Goal: Task Accomplishment & Management: Use online tool/utility

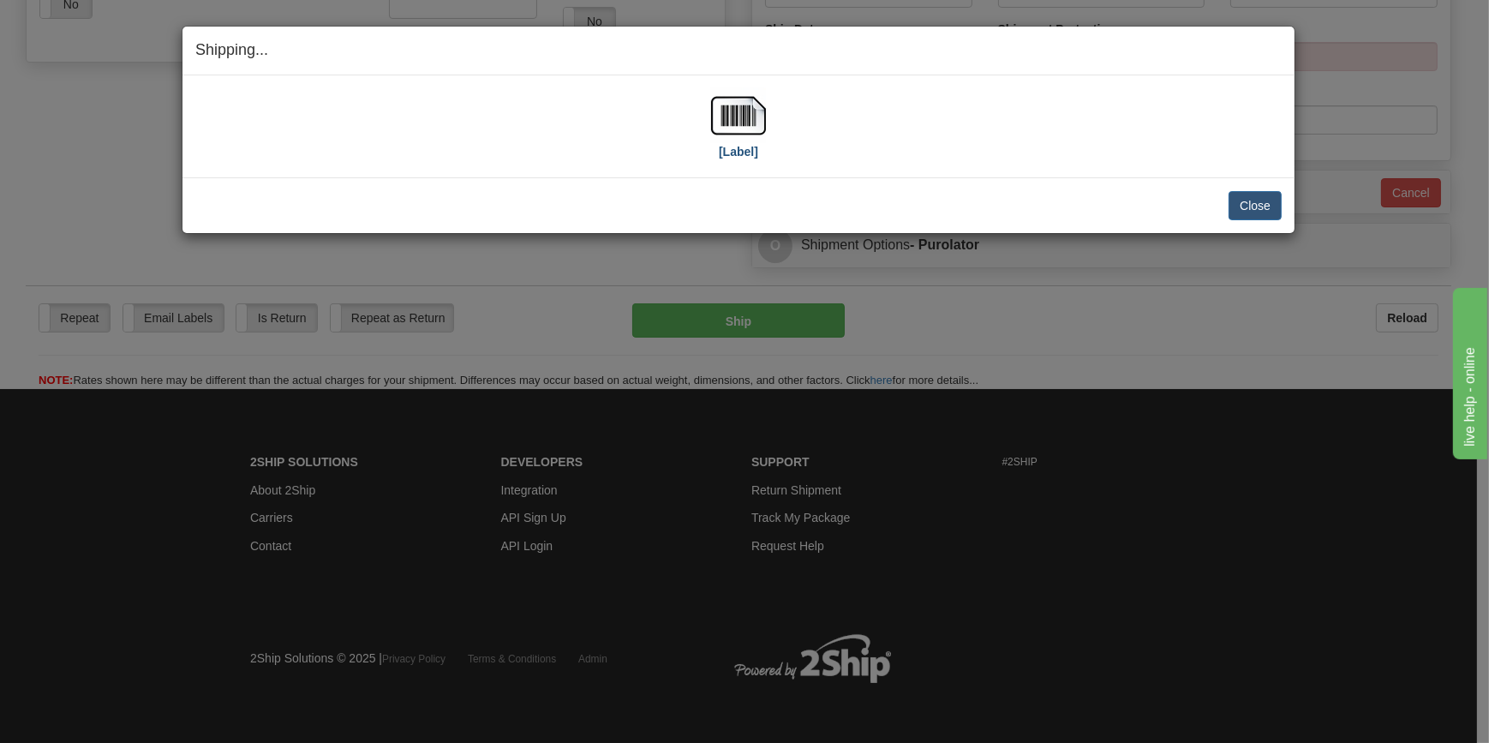
scroll to position [645, 0]
click at [721, 122] on img at bounding box center [738, 115] width 55 height 55
click at [1240, 207] on button "Close" at bounding box center [1255, 205] width 53 height 29
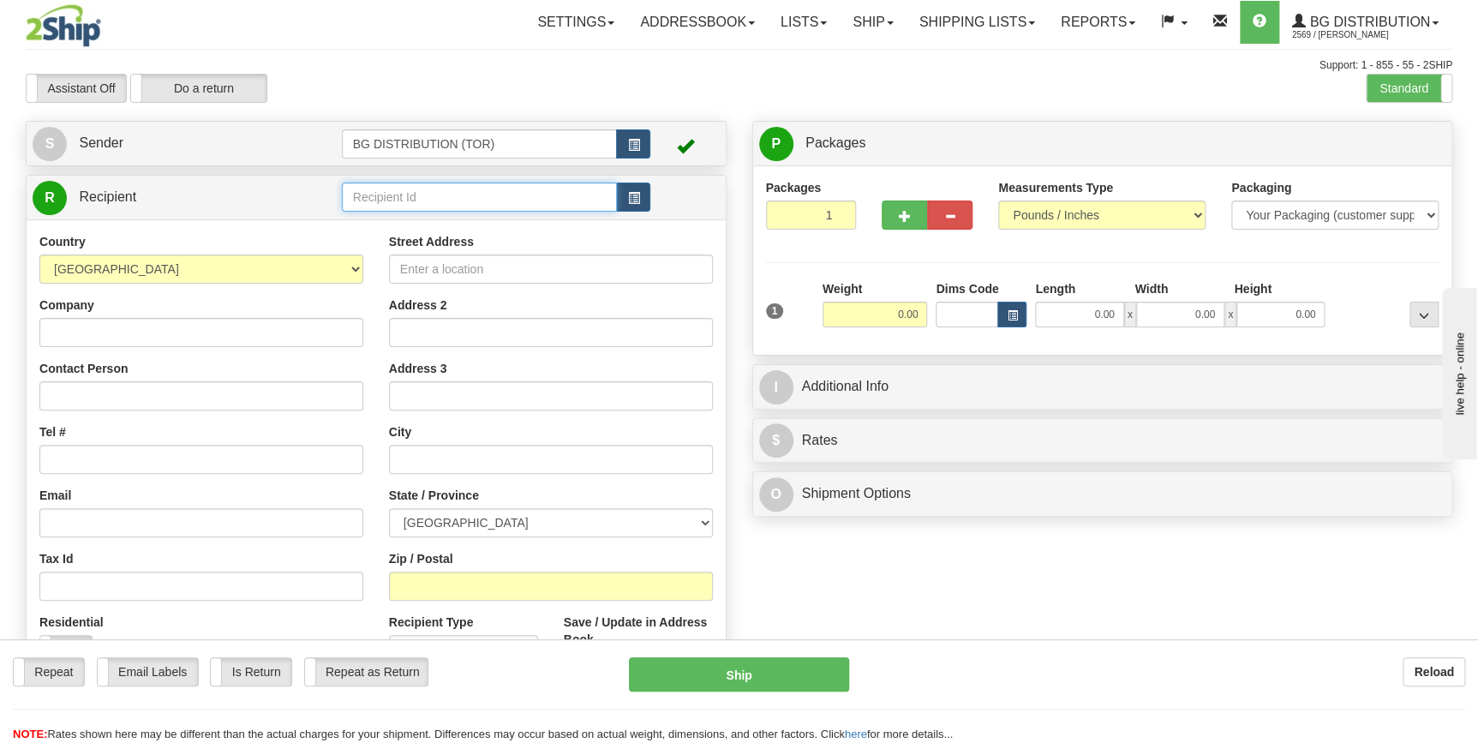
click at [395, 200] on input "text" at bounding box center [480, 196] width 276 height 29
click at [388, 224] on div "60534" at bounding box center [475, 224] width 259 height 19
type input "60534"
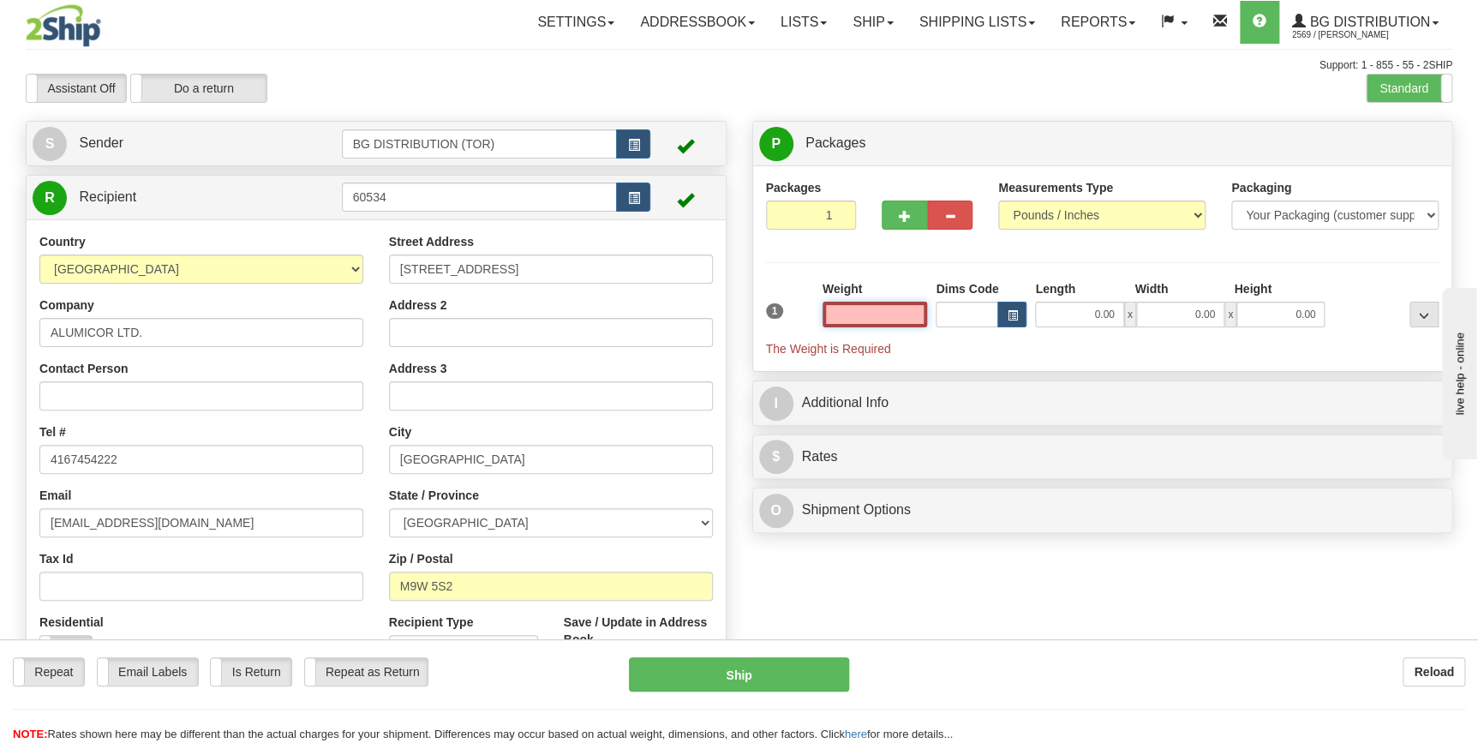
click at [893, 314] on input "text" at bounding box center [874, 315] width 105 height 26
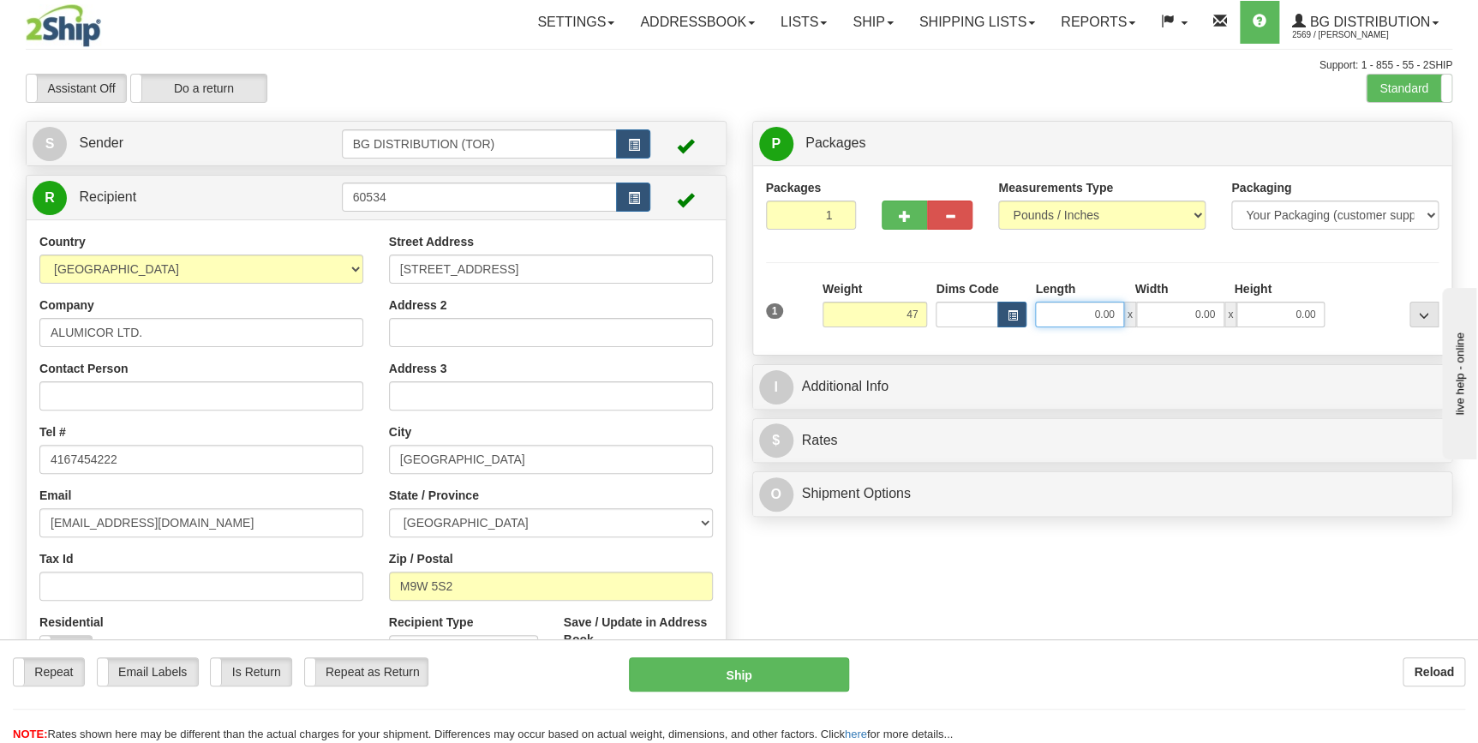
click at [1062, 314] on input "0.00" at bounding box center [1079, 315] width 88 height 26
type input "47.00"
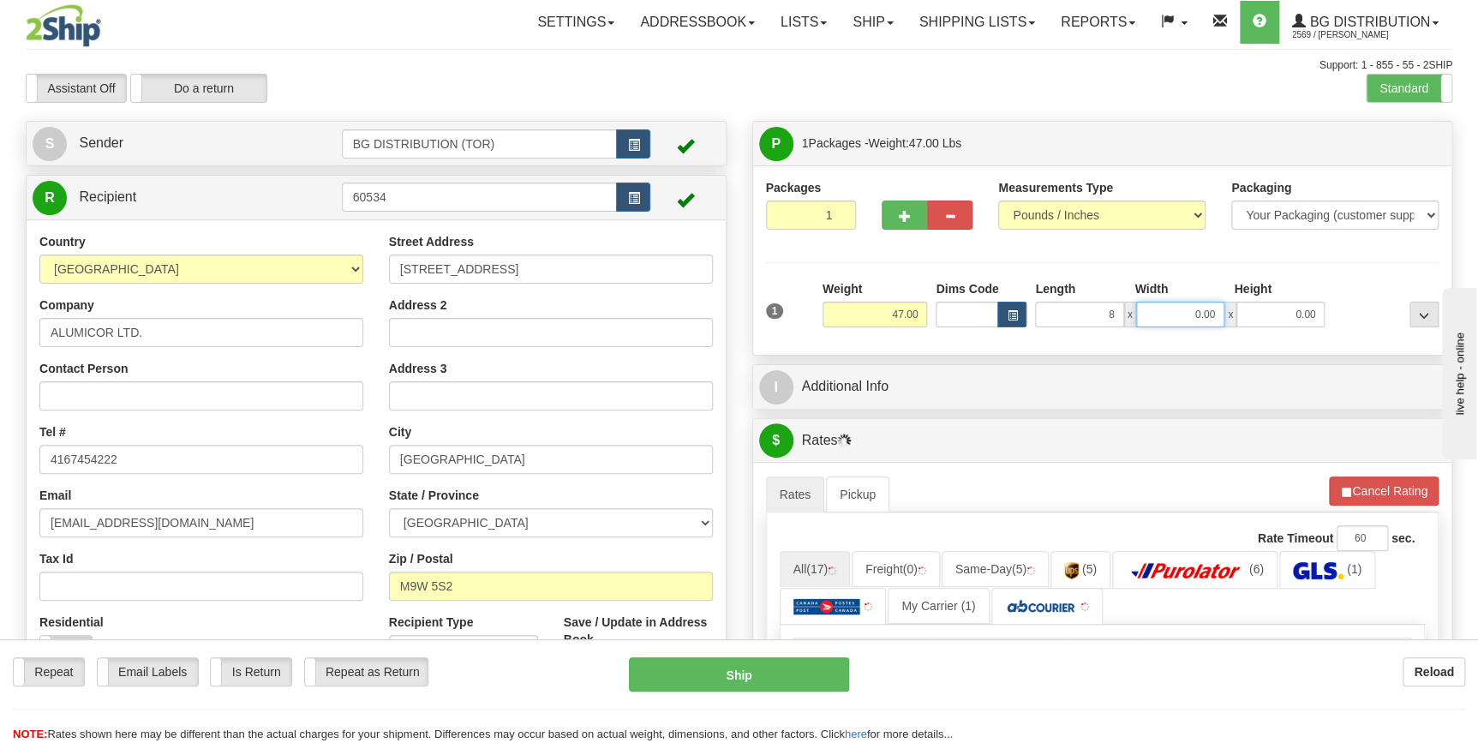
type input "8.00"
click at [1161, 318] on input "0.00" at bounding box center [1180, 315] width 88 height 26
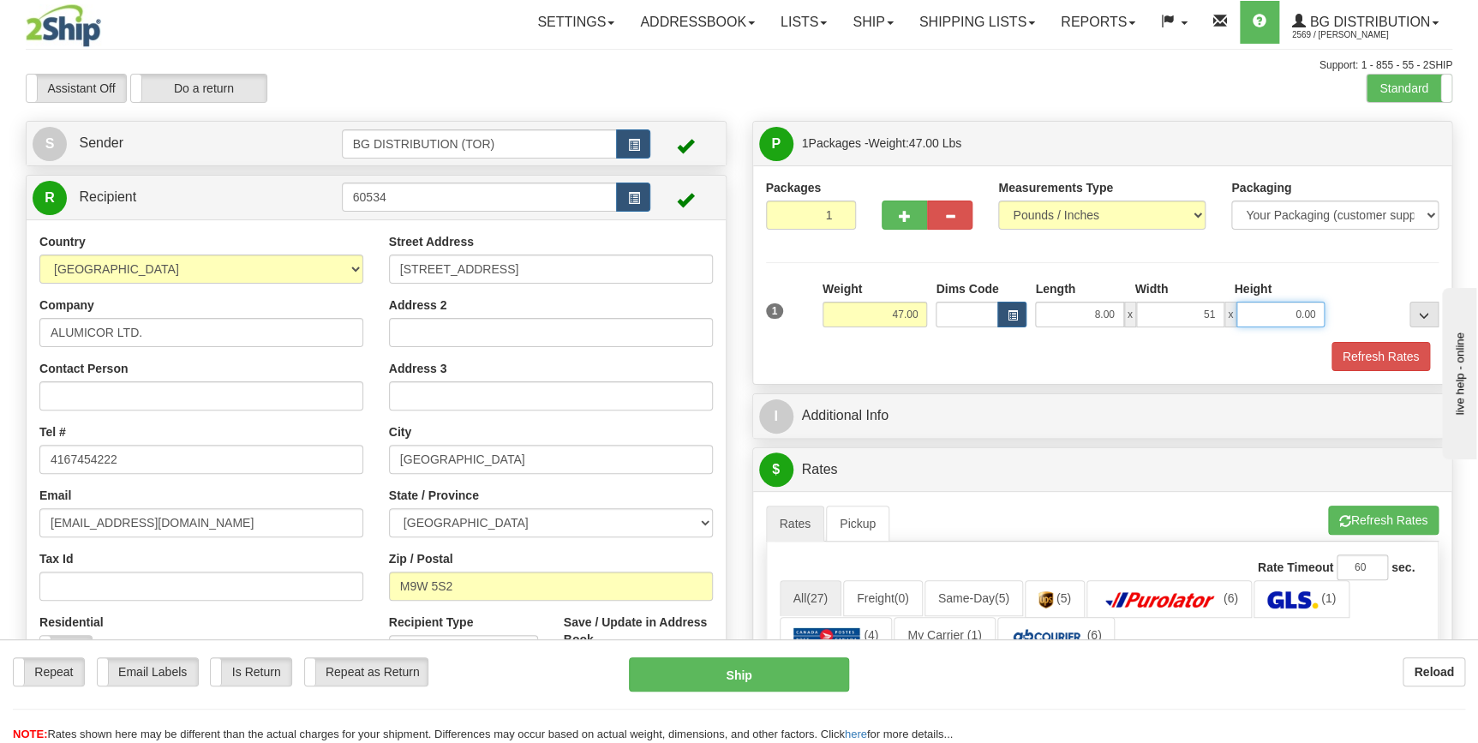
type input "51.00"
click at [1283, 306] on input "0.00" at bounding box center [1280, 315] width 88 height 26
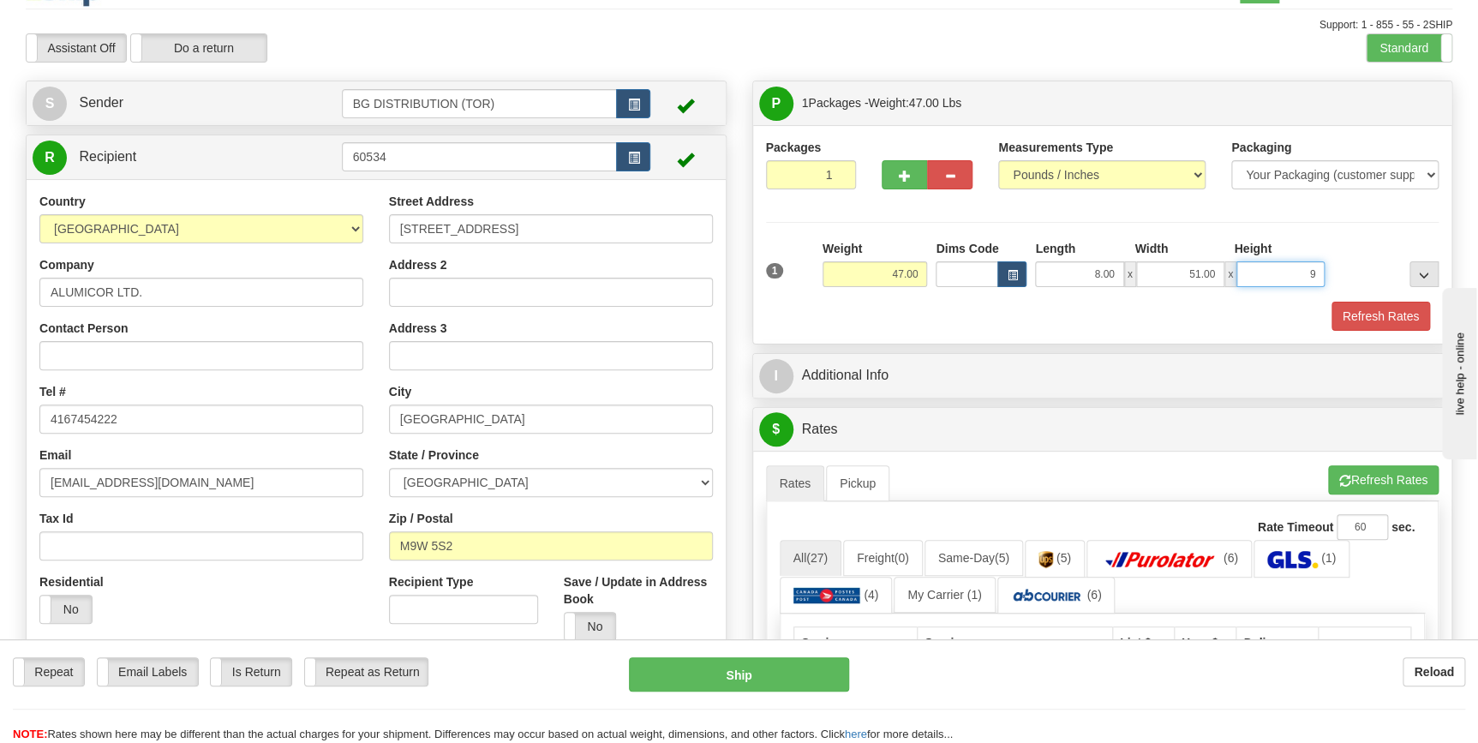
scroll to position [77, 0]
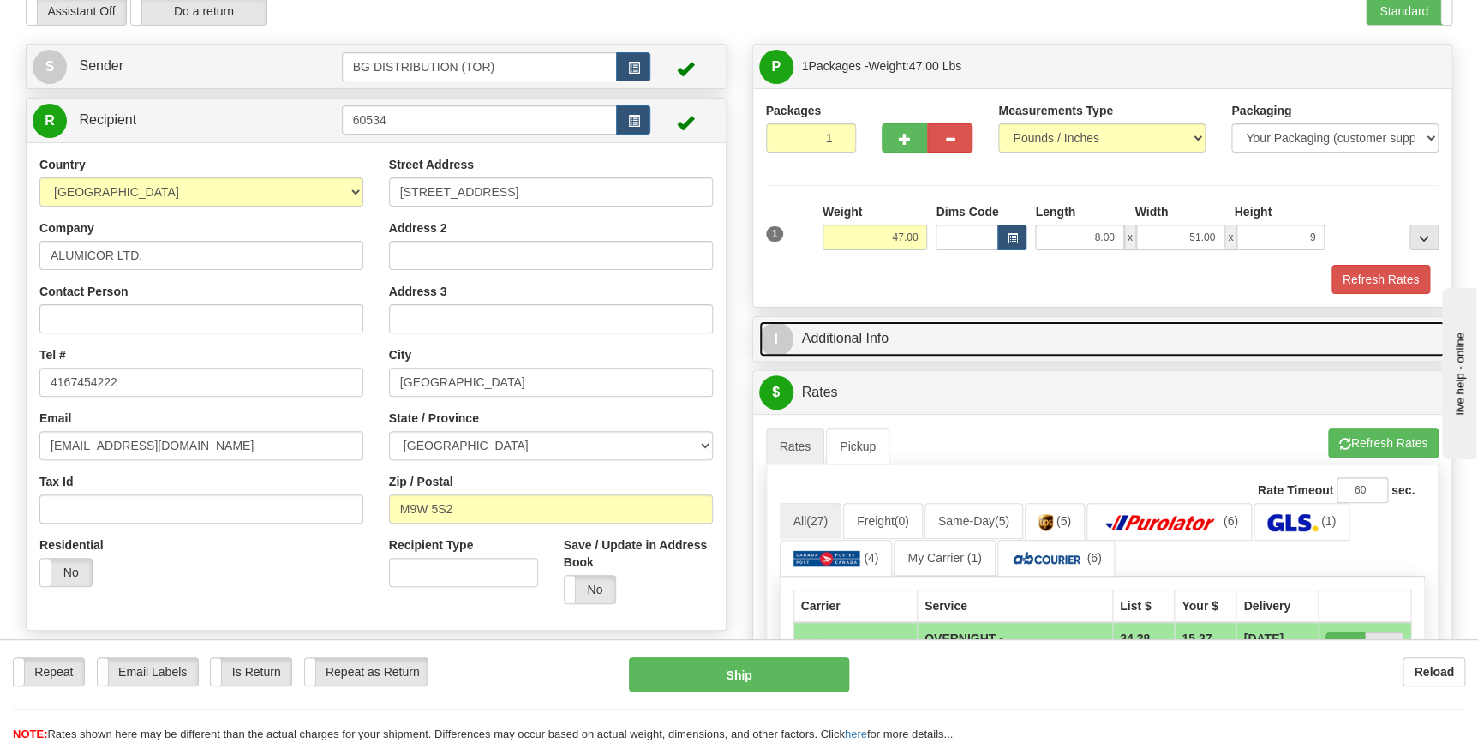
type input "9.00"
click at [836, 335] on link "I Additional Info" at bounding box center [1102, 338] width 687 height 35
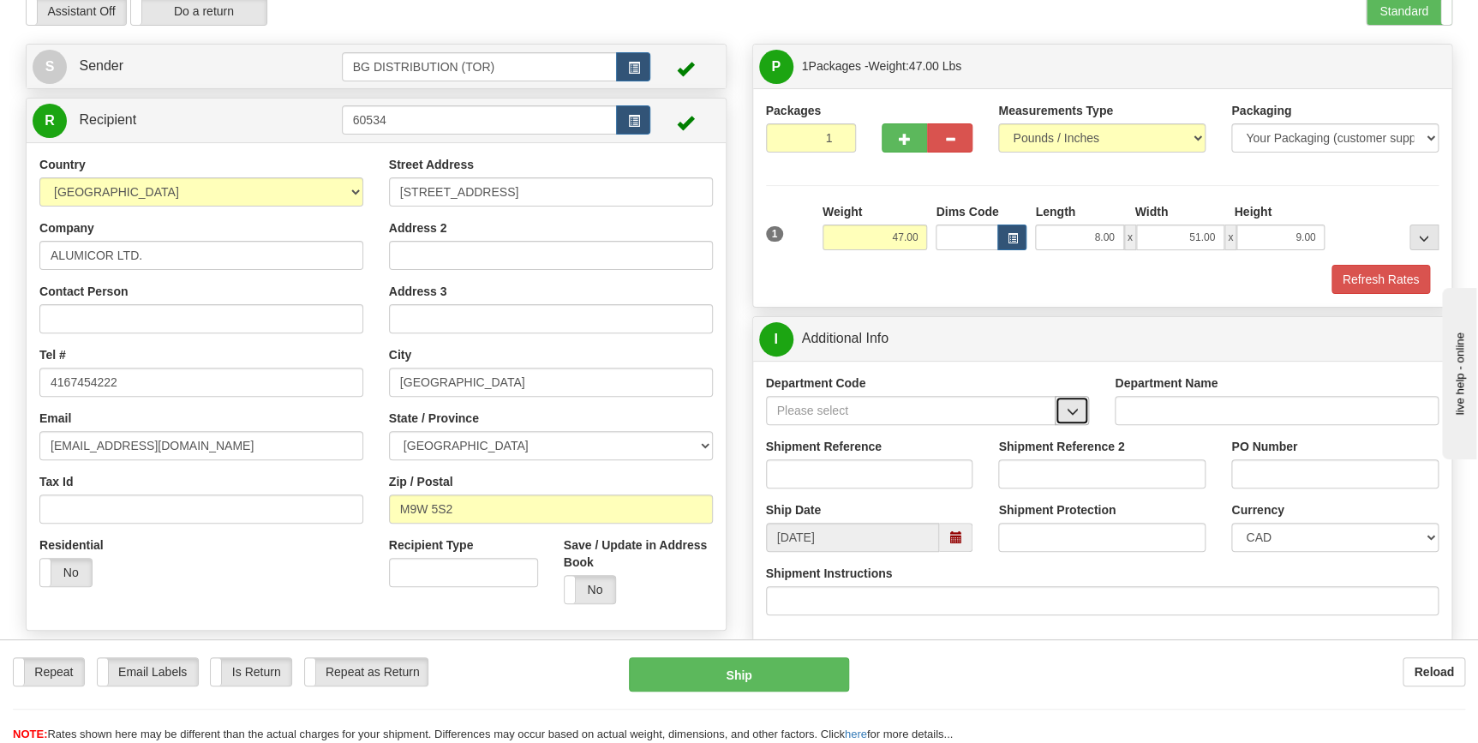
click at [1076, 418] on button "button" at bounding box center [1072, 410] width 34 height 29
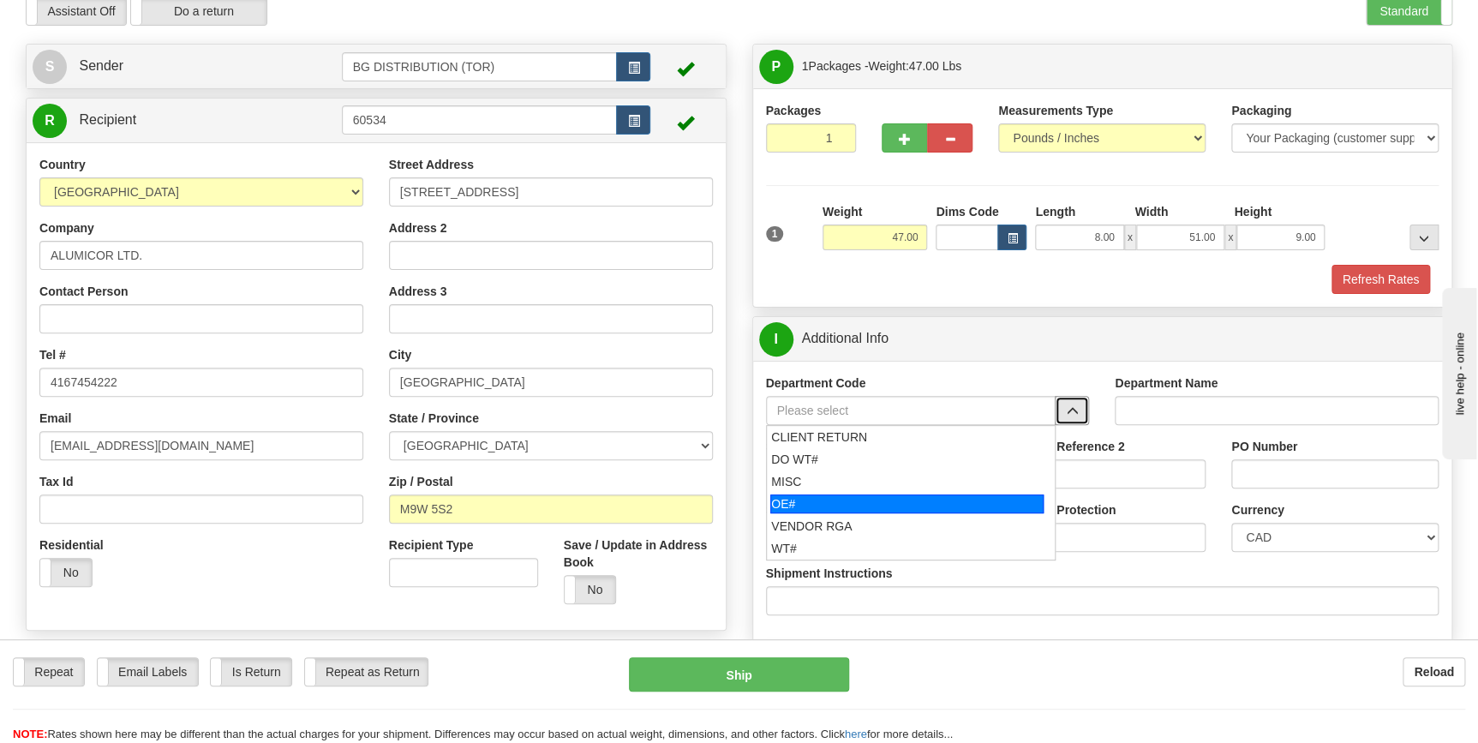
click at [805, 498] on div "OE#" at bounding box center [906, 503] width 273 height 19
type input "OE#"
type input "ORDERS"
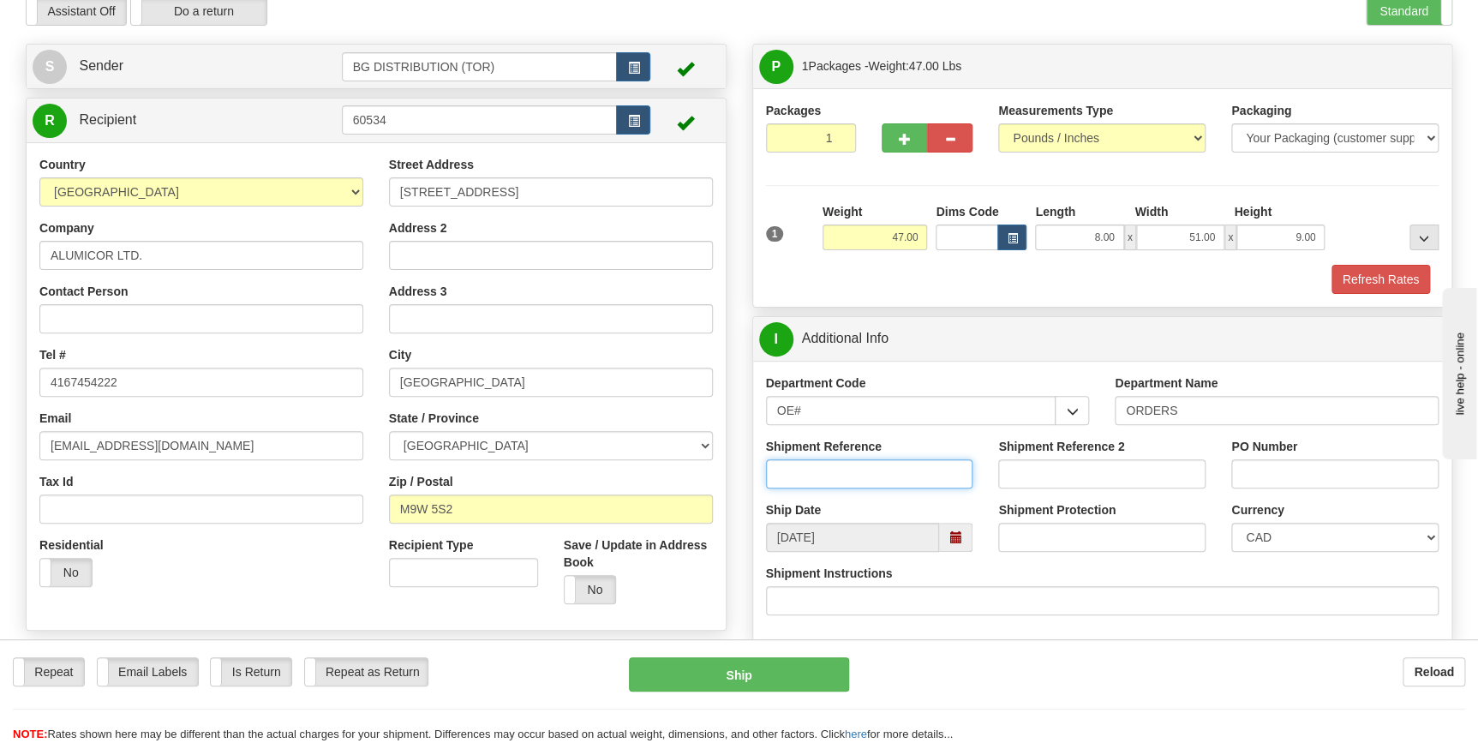
click at [929, 474] on input "Shipment Reference" at bounding box center [869, 473] width 207 height 29
type input "70173524"
click at [1254, 471] on input "PO Number" at bounding box center [1334, 473] width 207 height 29
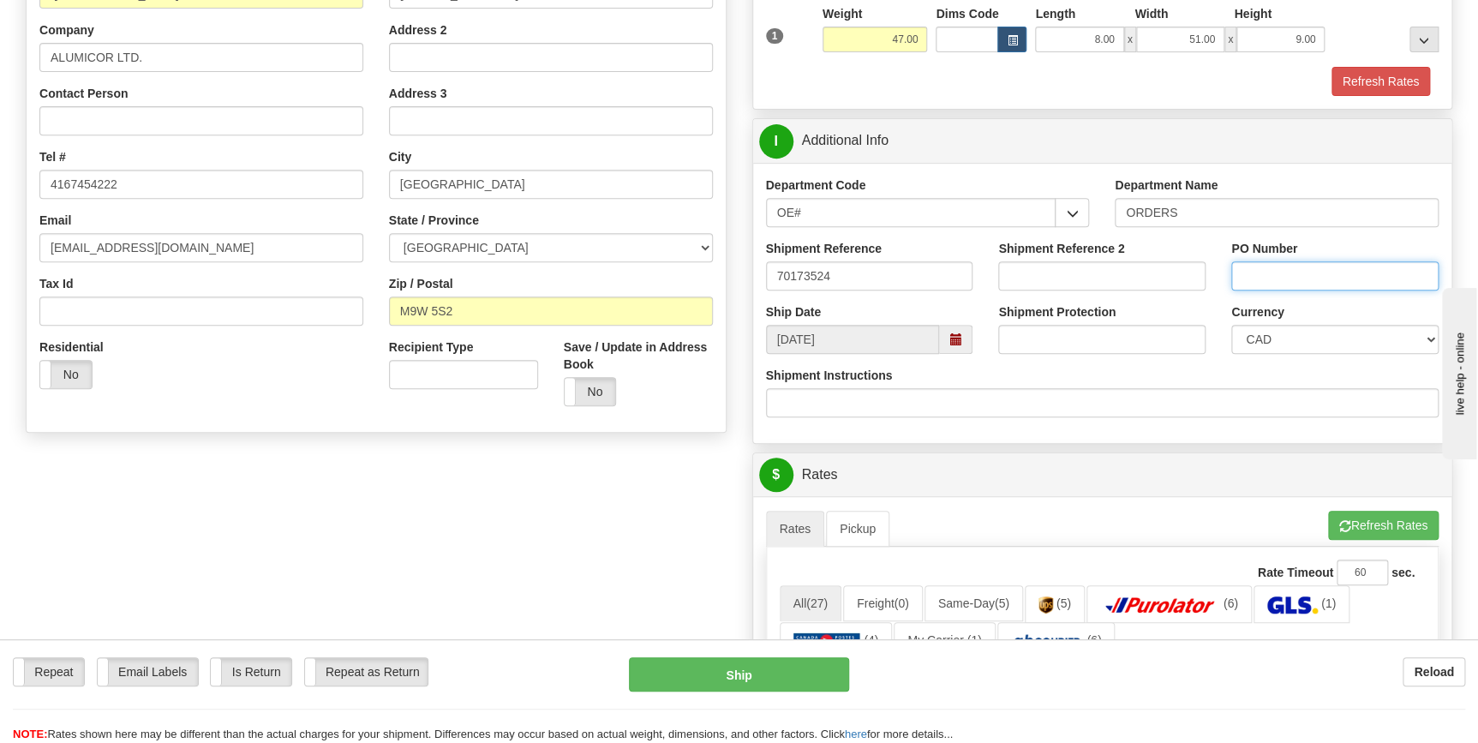
scroll to position [311, 0]
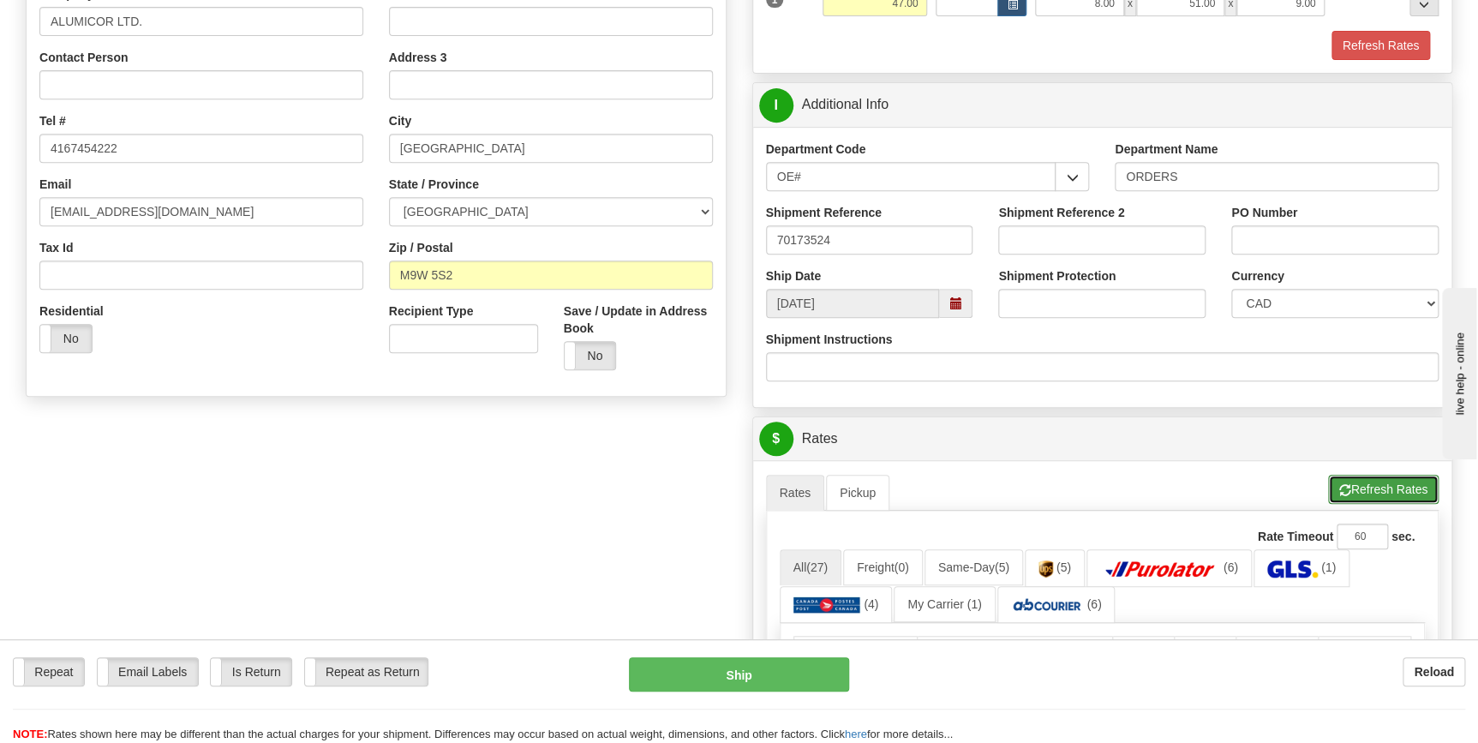
click at [1374, 488] on button "Refresh Rates" at bounding box center [1383, 489] width 111 height 29
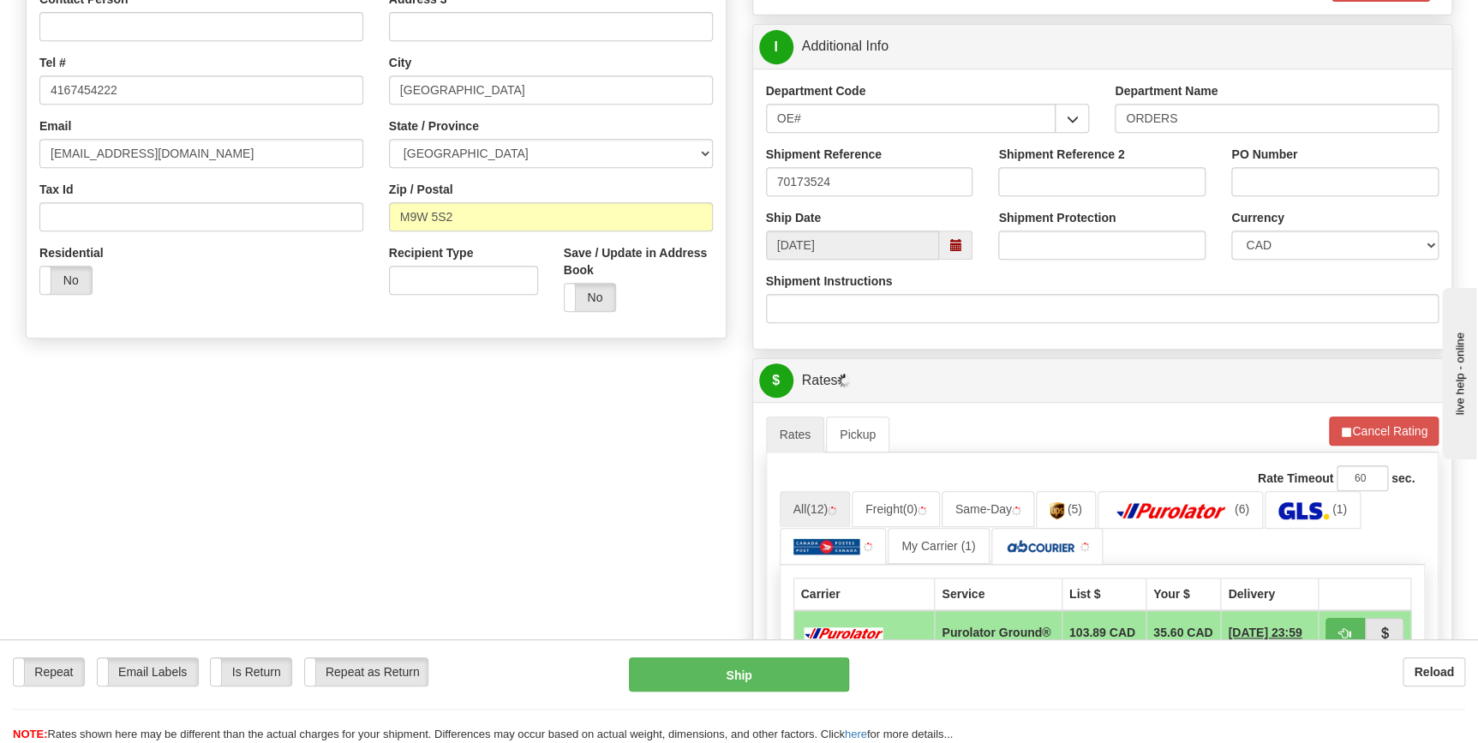
scroll to position [467, 0]
